Goal: Task Accomplishment & Management: Use online tool/utility

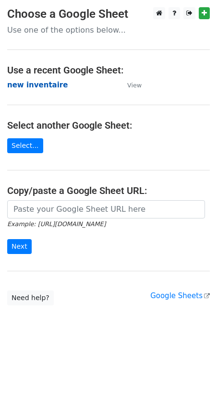
click at [31, 88] on strong "new inventaire" at bounding box center [37, 85] width 60 height 9
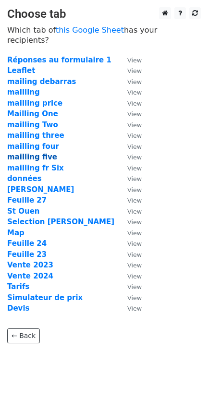
click at [45, 153] on strong "mailling five" at bounding box center [32, 157] width 50 height 9
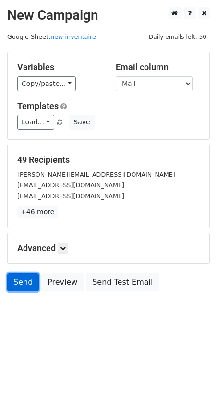
click at [22, 288] on link "Send" at bounding box center [23, 282] width 32 height 18
